Goal: Information Seeking & Learning: Learn about a topic

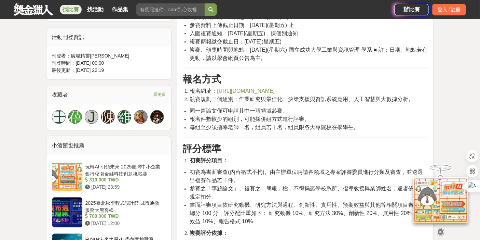
scroll to position [418, 0]
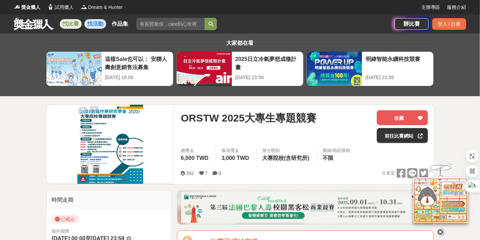
click at [97, 24] on link "找活動" at bounding box center [95, 24] width 22 height 10
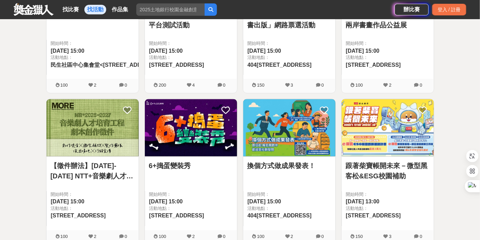
scroll to position [342, 0]
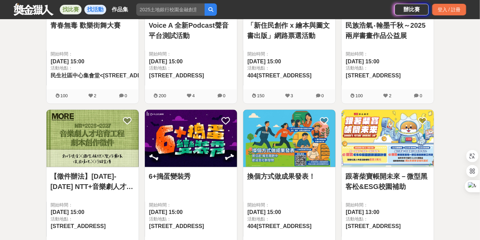
click at [71, 8] on link "找比賽" at bounding box center [71, 10] width 22 height 10
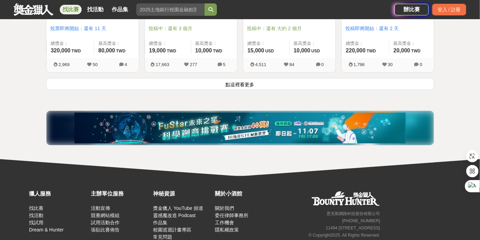
scroll to position [952, 0]
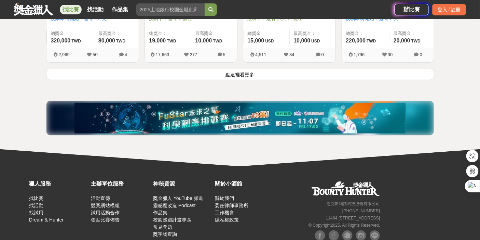
click at [228, 68] on button "點這裡看更多" at bounding box center [240, 74] width 388 height 12
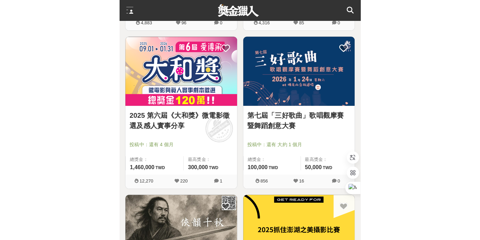
scroll to position [1841, 0]
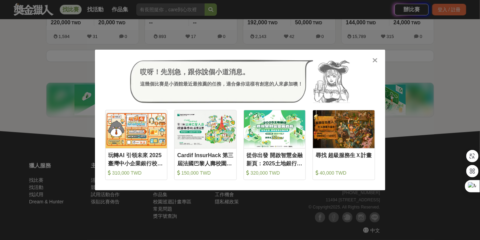
click at [375, 57] on icon at bounding box center [374, 60] width 5 height 7
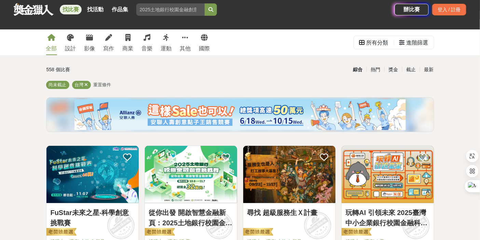
scroll to position [0, 0]
